Goal: Transaction & Acquisition: Purchase product/service

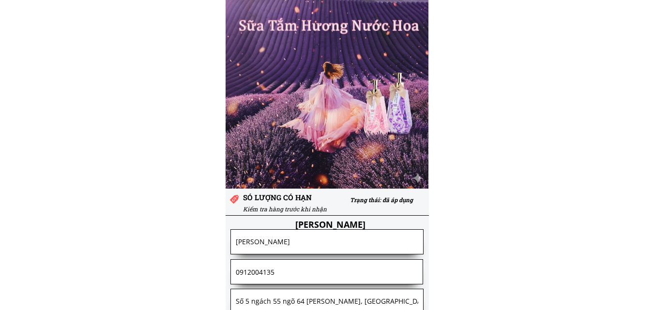
scroll to position [235, 0]
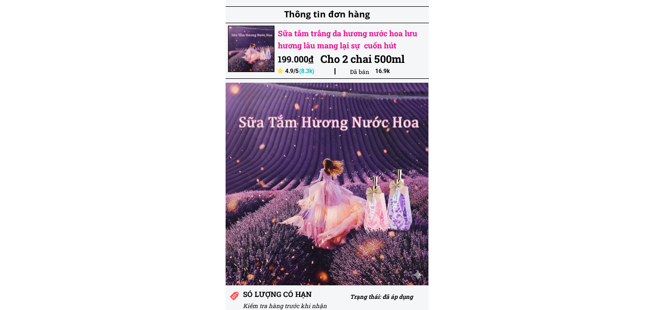
scroll to position [235, 0]
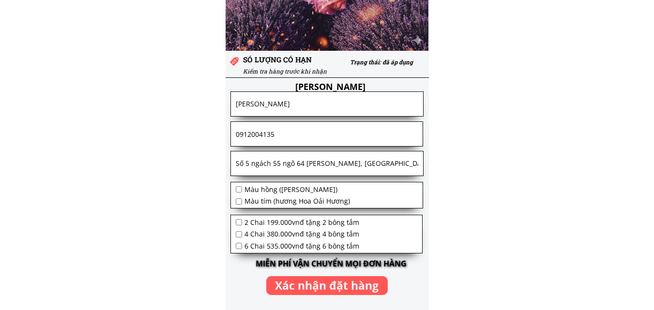
click at [238, 190] on input "checkbox" at bounding box center [239, 189] width 6 height 6
checkbox input "true"
click at [244, 223] on span "2 Chai 199.000vnđ tặng 2 bông tắm" at bounding box center [301, 223] width 115 height 10
checkbox input "true"
click at [331, 290] on p "Xác nhận đặt hàng" at bounding box center [326, 285] width 121 height 19
